Goal: Transaction & Acquisition: Obtain resource

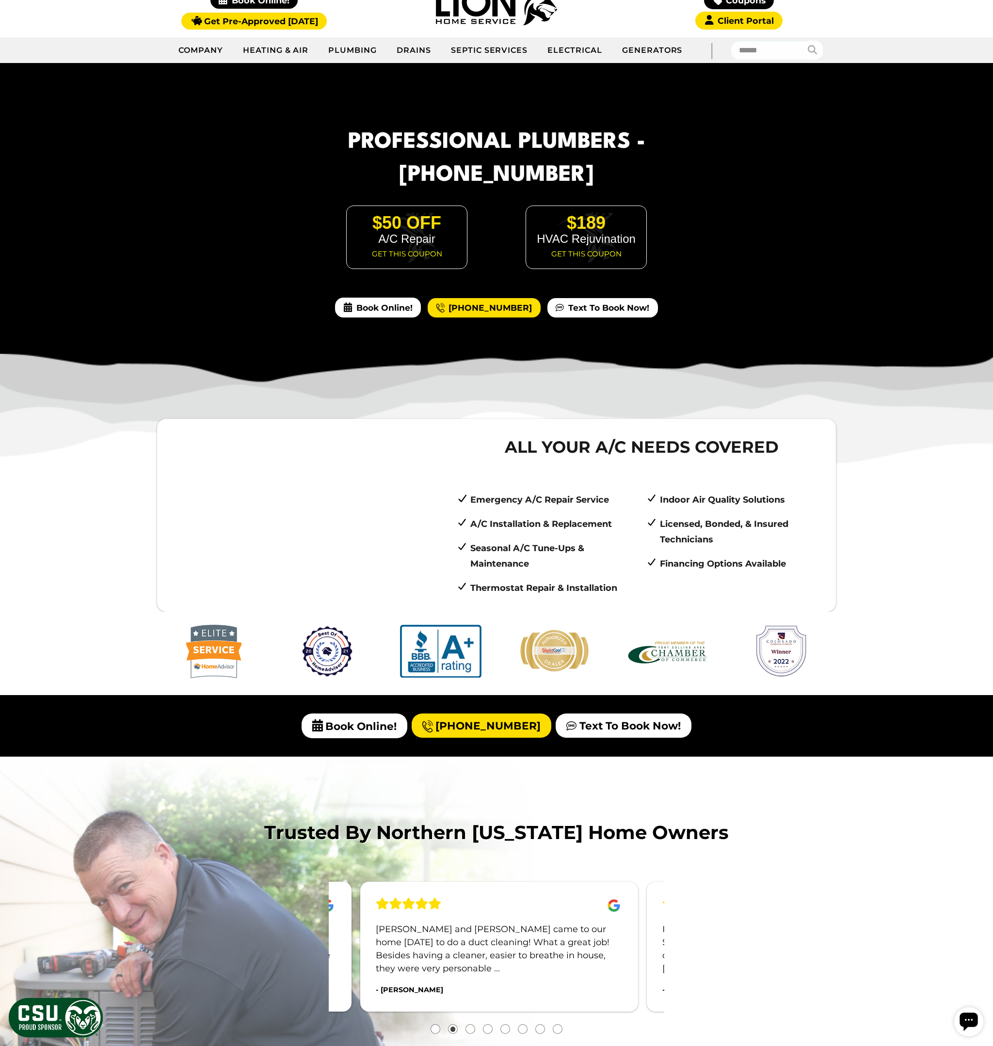
scroll to position [26, 0]
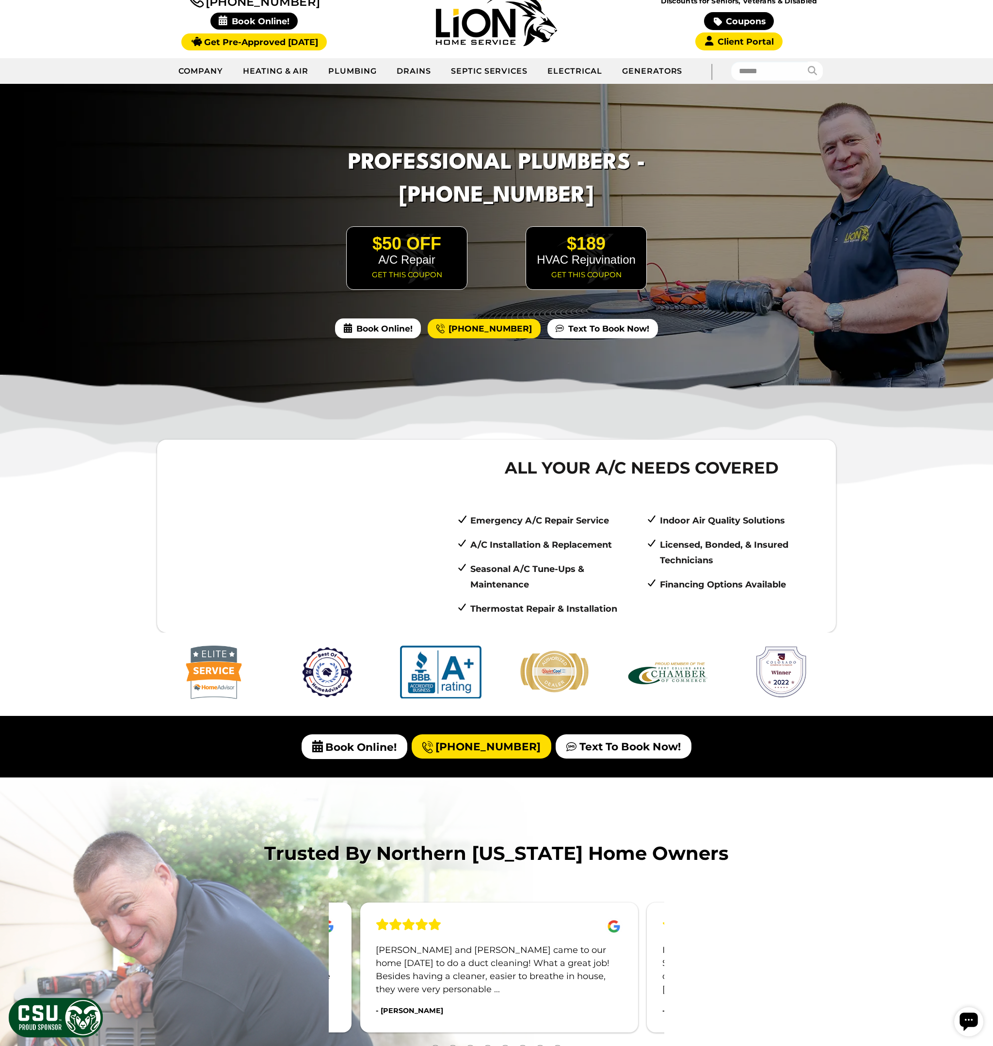
click at [549, 552] on p "A/C Installation & Replacement" at bounding box center [553, 545] width 167 height 16
drag, startPoint x: 537, startPoint y: 543, endPoint x: 488, endPoint y: 543, distance: 49.5
click at [487, 543] on p "A/C Installation & Replacement" at bounding box center [553, 545] width 167 height 16
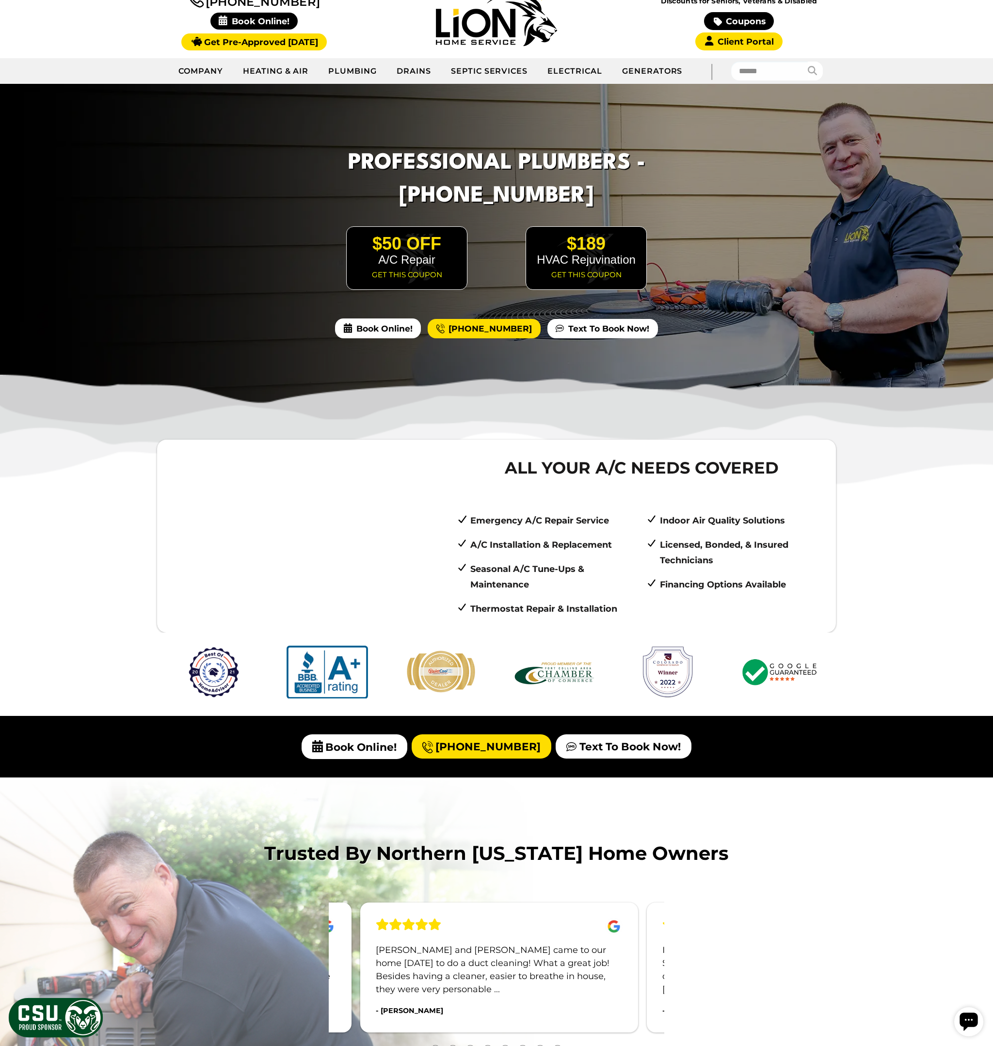
click at [544, 543] on p "A/C Installation & Replacement" at bounding box center [553, 545] width 167 height 16
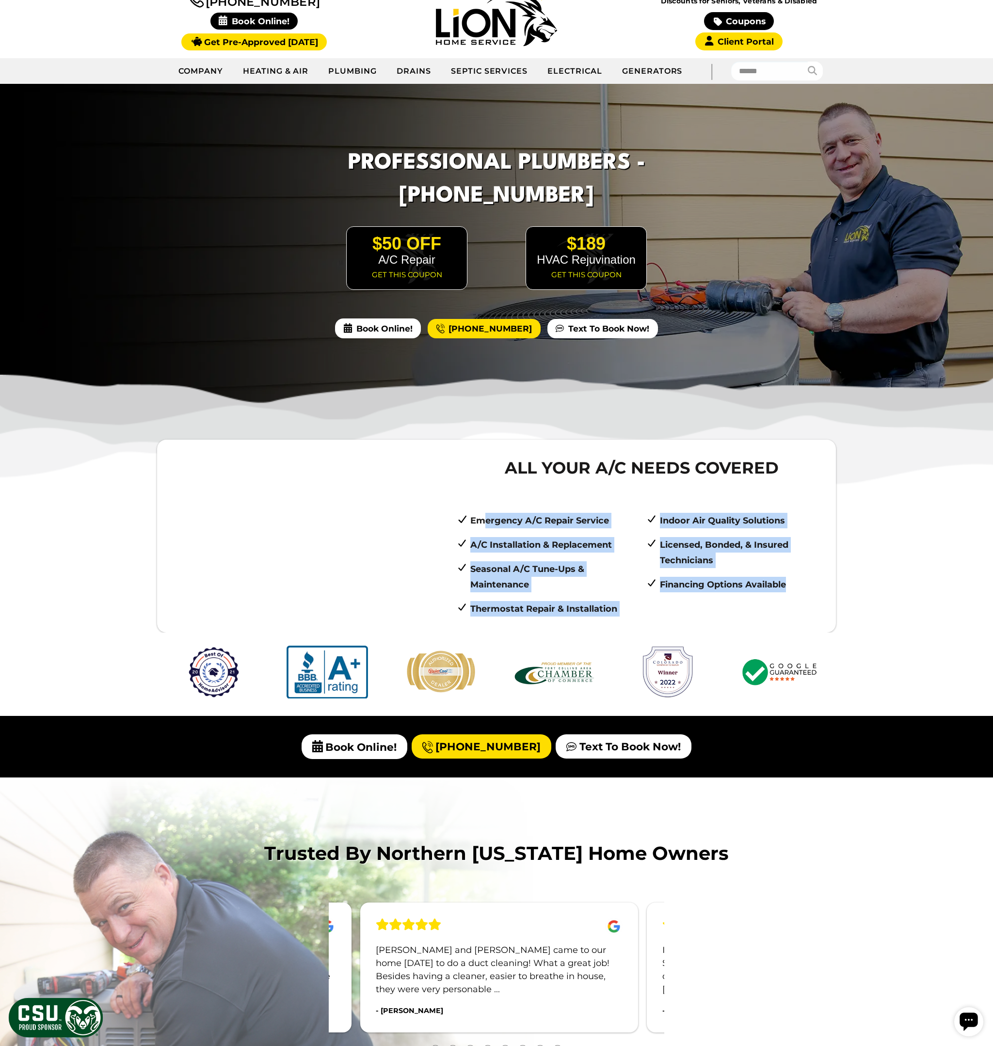
drag, startPoint x: 483, startPoint y: 520, endPoint x: 707, endPoint y: 605, distance: 239.6
click at [693, 605] on ul "Emergency A/C Repair Service A/C Installation & Replacement Seasonal A/C Tune-U…" at bounding box center [642, 565] width 370 height 104
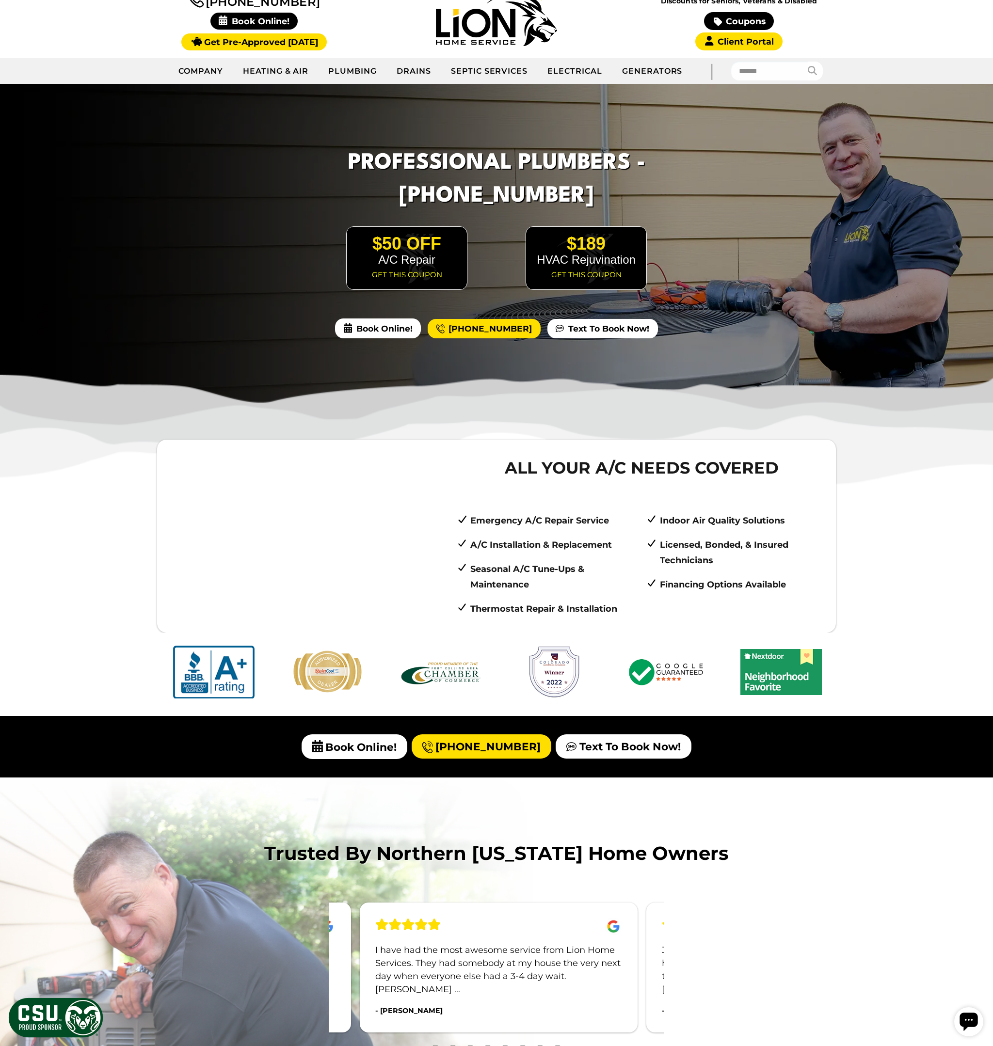
click at [601, 270] on link "Get this coupon" at bounding box center [586, 275] width 70 height 16
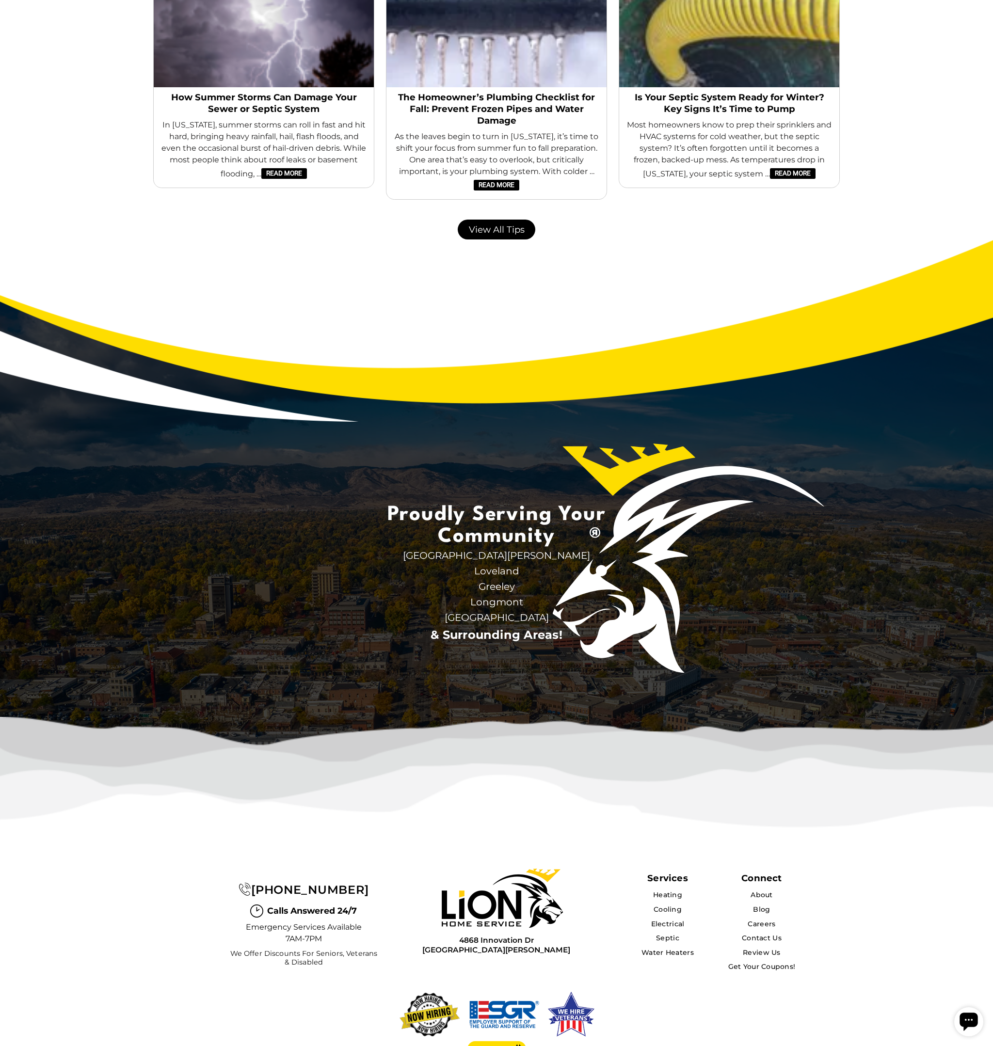
scroll to position [963, 0]
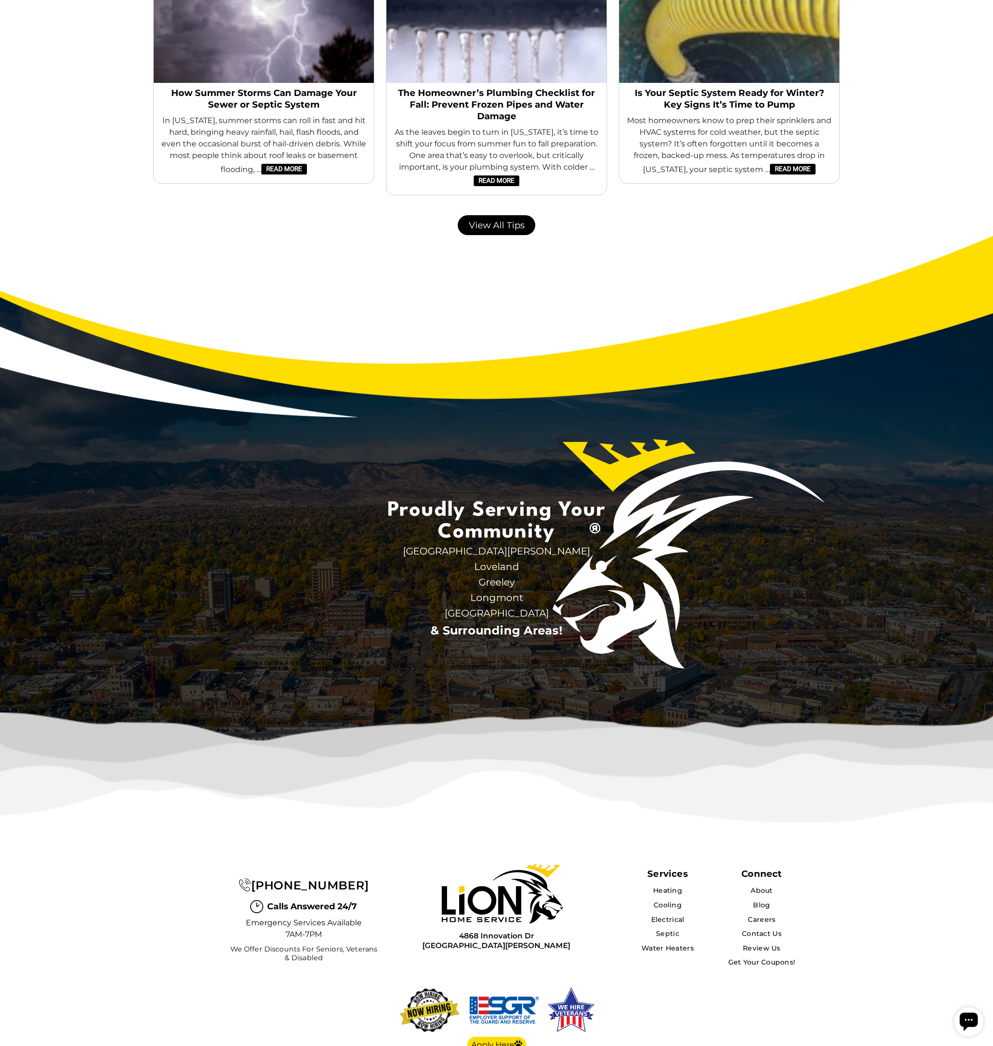
click at [497, 612] on span "[GEOGRAPHIC_DATA]" at bounding box center [496, 614] width 242 height 16
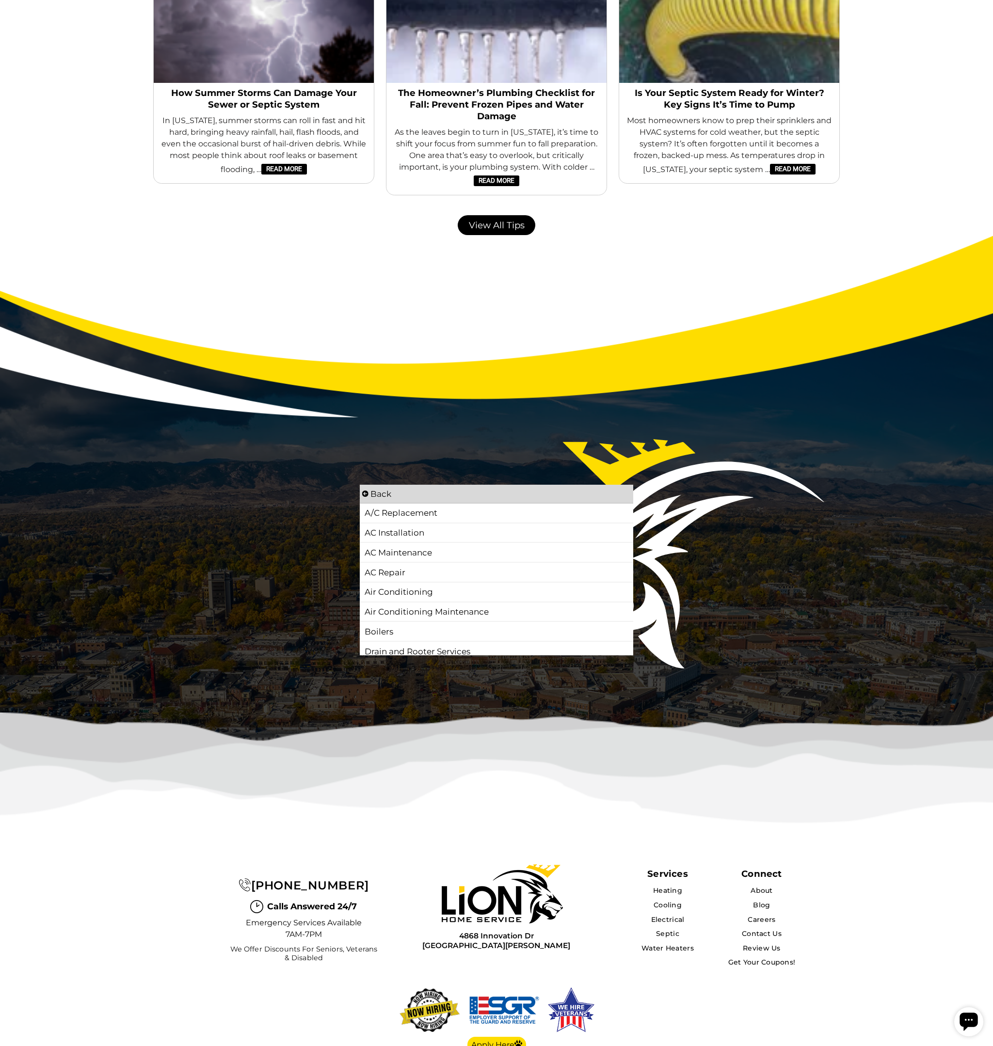
click at [389, 493] on li "Back" at bounding box center [497, 494] width 274 height 19
